Goal: Task Accomplishment & Management: Manage account settings

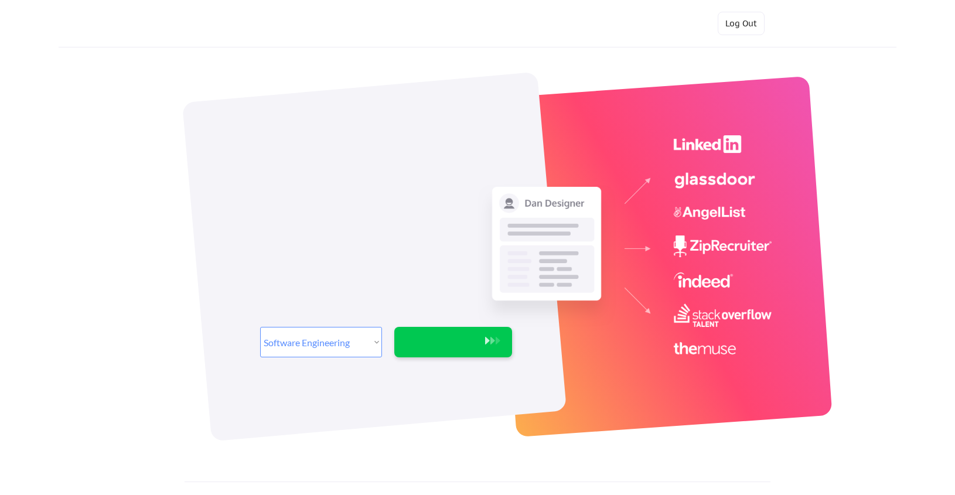
select select ""engineering""
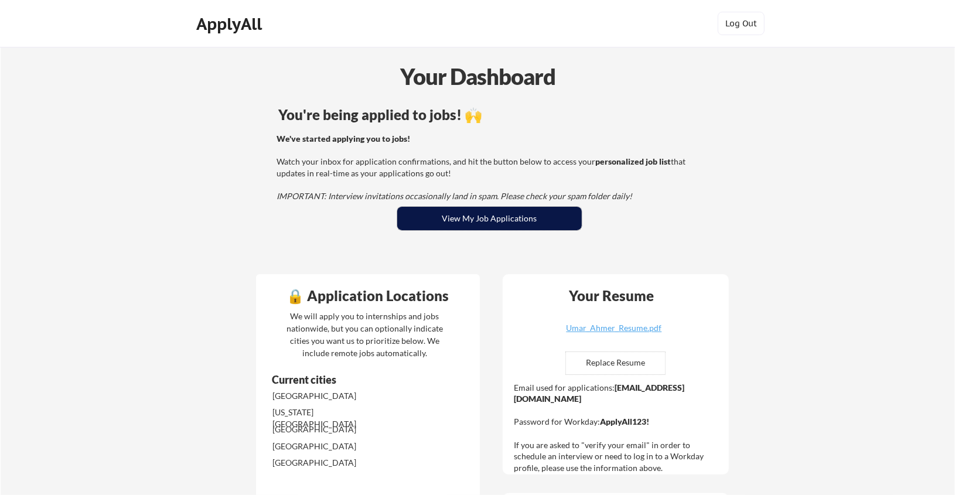
click at [557, 221] on button "View My Job Applications" at bounding box center [489, 218] width 185 height 23
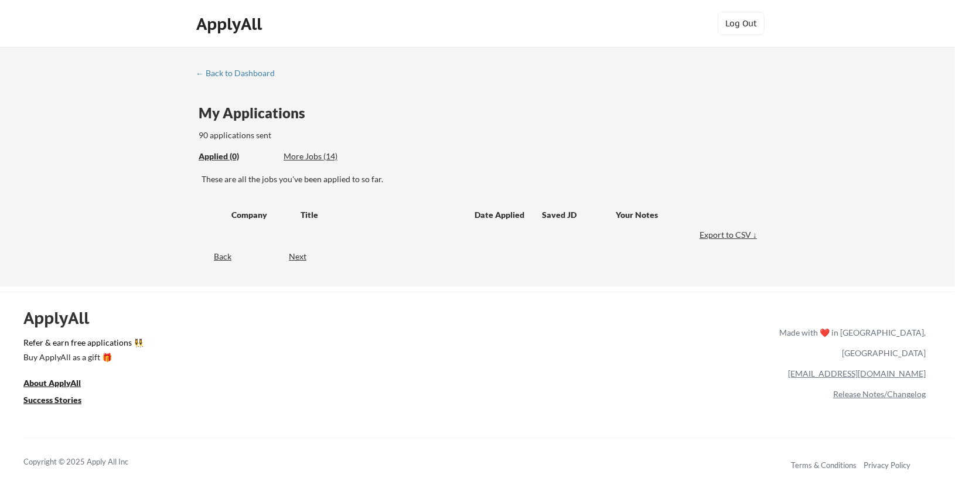
click at [212, 72] on div "← Back to Dashboard" at bounding box center [240, 73] width 88 height 8
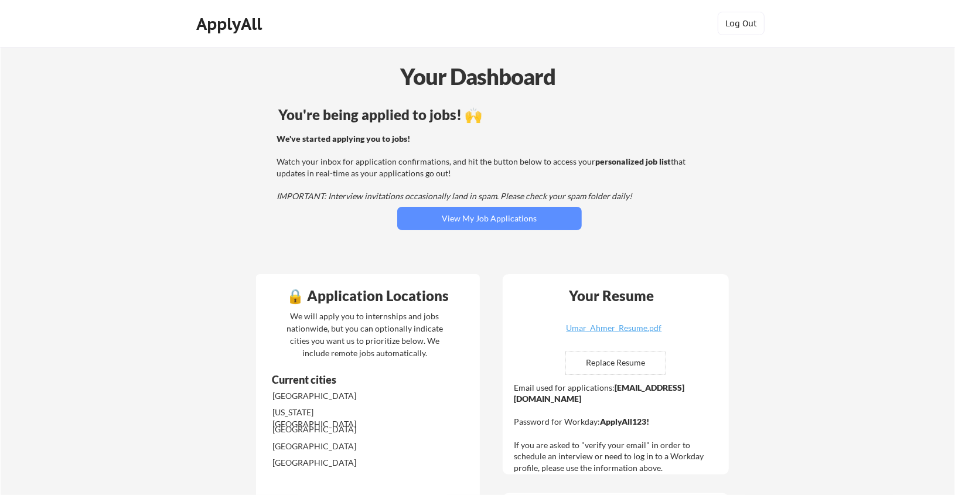
click at [638, 323] on div "Your Resume Umar_Ahmer_Resume.pdf Replace Resume ✅ Replaced! Email used for app…" at bounding box center [616, 374] width 226 height 200
click at [638, 325] on div "Umar_Ahmer_Resume.pdf" at bounding box center [613, 328] width 139 height 8
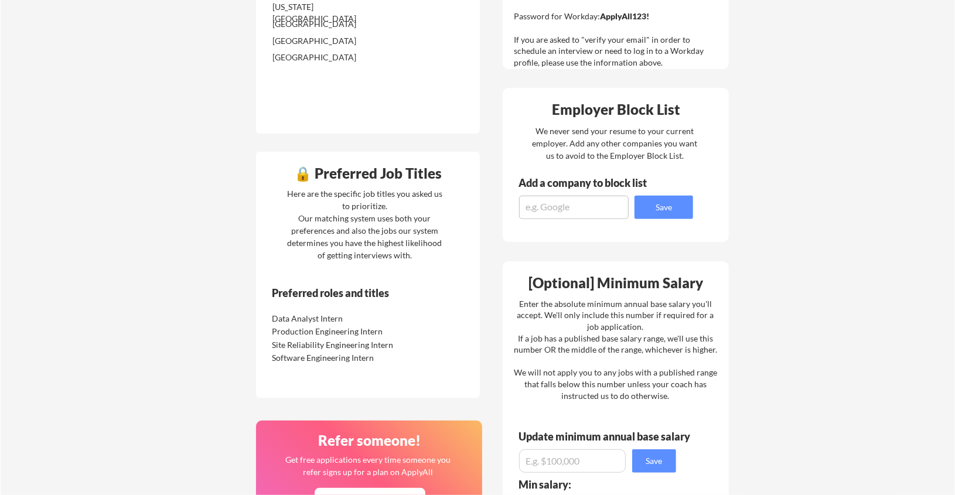
scroll to position [404, 0]
